Goal: Task Accomplishment & Management: Use online tool/utility

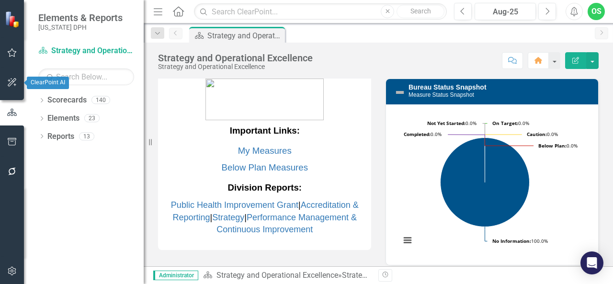
click at [8, 81] on icon "button" at bounding box center [12, 83] width 10 height 8
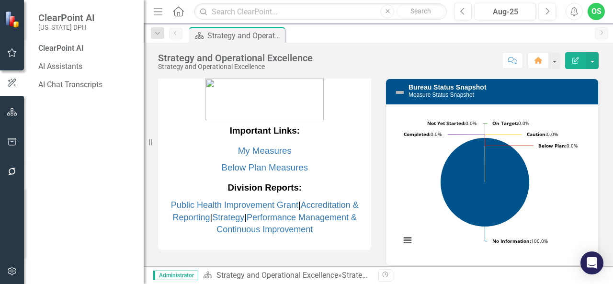
click at [10, 174] on icon "button" at bounding box center [12, 172] width 8 height 8
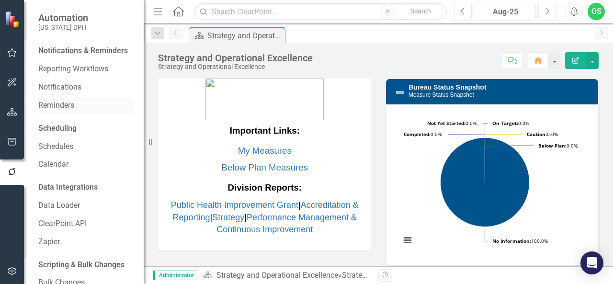
click at [73, 110] on div "Reminders" at bounding box center [86, 106] width 96 height 16
click at [53, 111] on link "Reminders" at bounding box center [86, 105] width 96 height 11
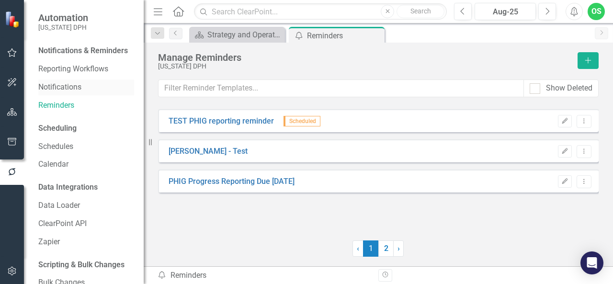
click at [61, 93] on link "Notifications" at bounding box center [86, 87] width 96 height 11
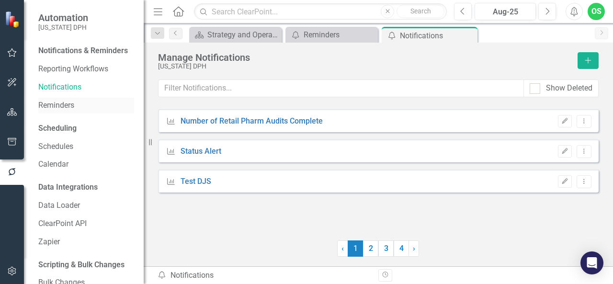
click at [63, 111] on link "Reminders" at bounding box center [86, 105] width 96 height 11
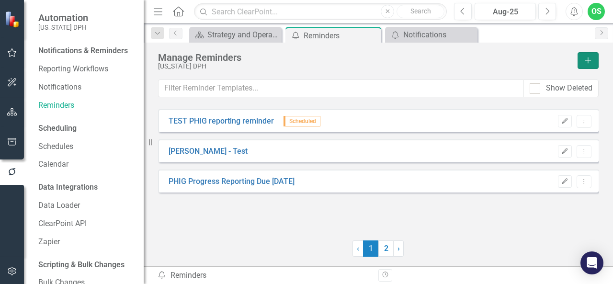
click at [591, 67] on button "Add" at bounding box center [588, 60] width 21 height 17
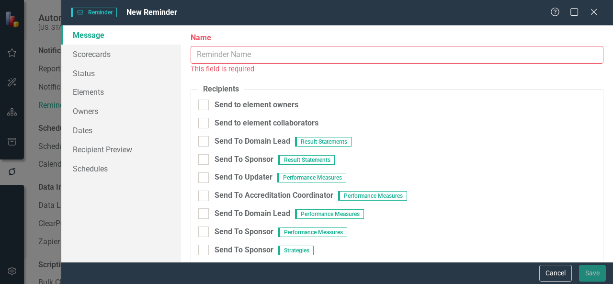
type textarea "Dear {FirstName}, Please log into ClearPoint and update the following items for…"
click at [587, 16] on div "Help Maximize Close" at bounding box center [577, 12] width 53 height 11
click at [600, 12] on div "Help Maximize Close" at bounding box center [577, 12] width 53 height 11
click at [593, 6] on div "Reminder Reminder New Reminder Help Maximize Close" at bounding box center [337, 12] width 552 height 25
click at [593, 10] on icon "Close" at bounding box center [594, 11] width 12 height 9
